Goal: Task Accomplishment & Management: Manage account settings

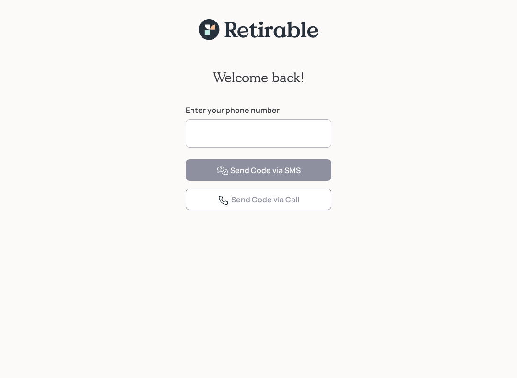
click at [244, 132] on input at bounding box center [259, 133] width 146 height 29
type input "**********"
click at [227, 181] on button "Send Code via SMS" at bounding box center [259, 170] width 146 height 22
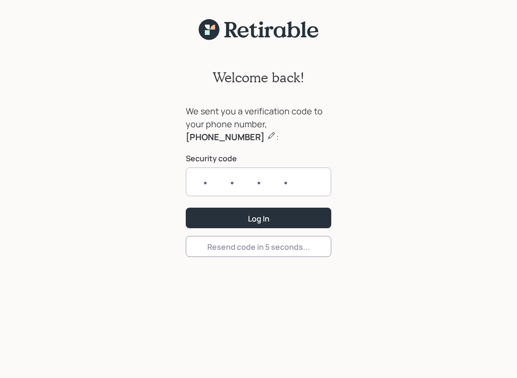
click at [204, 179] on input "text" at bounding box center [259, 182] width 146 height 29
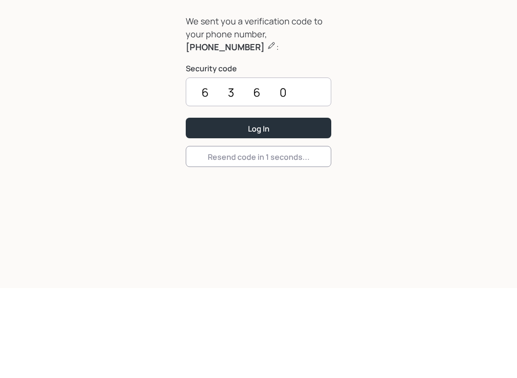
type input "6360"
click at [285, 208] on button "Log In" at bounding box center [259, 218] width 146 height 21
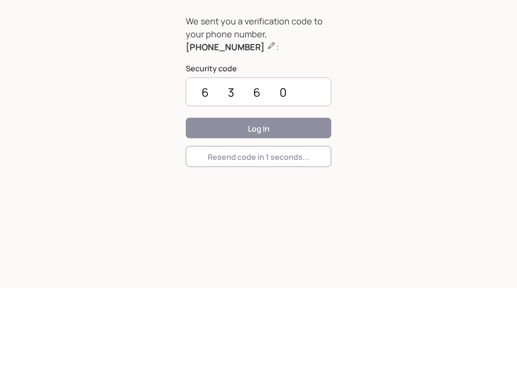
scroll to position [12, 0]
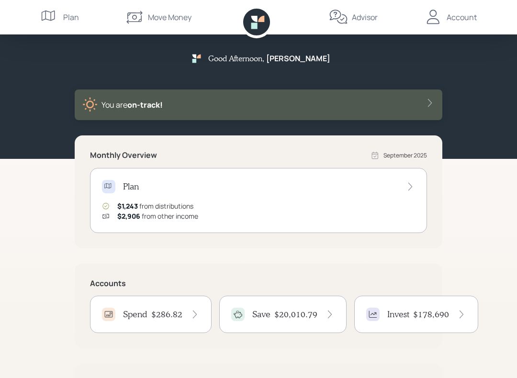
click at [484, 220] on div "Good Afternoon , [PERSON_NAME] You are on‑track! Monthly Overview [DATE] Plan $…" at bounding box center [258, 241] width 517 height 482
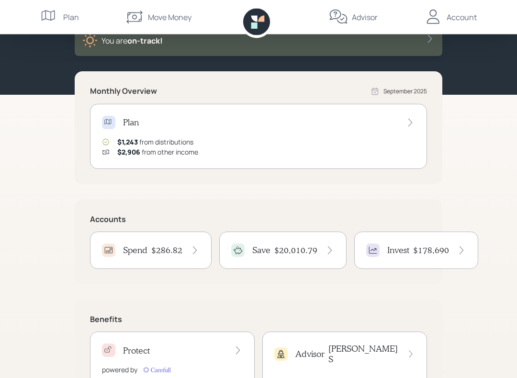
scroll to position [103, 0]
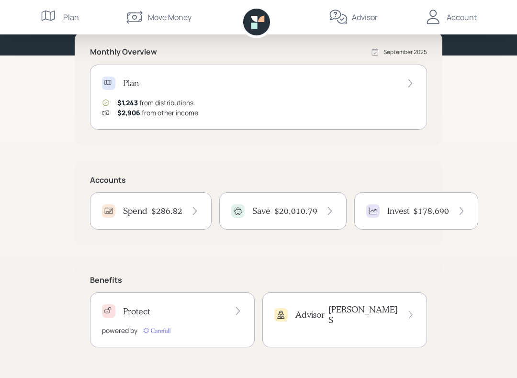
click at [459, 215] on icon at bounding box center [462, 211] width 10 height 10
